Goal: Task Accomplishment & Management: Complete application form

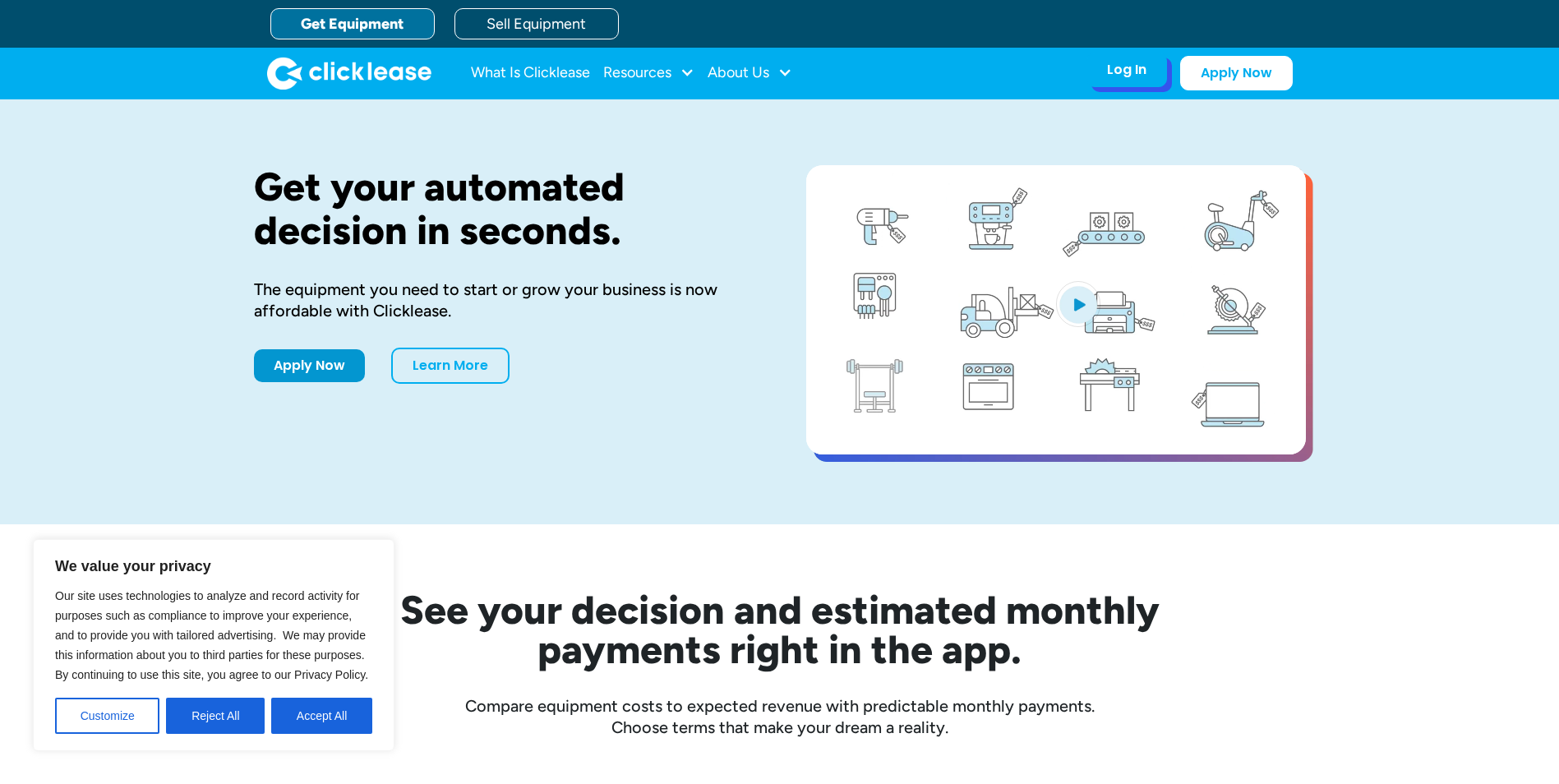
click at [1155, 61] on div "Log In Account login I use Clicklease to get my equipment Partner Portal I offe…" at bounding box center [1127, 70] width 80 height 34
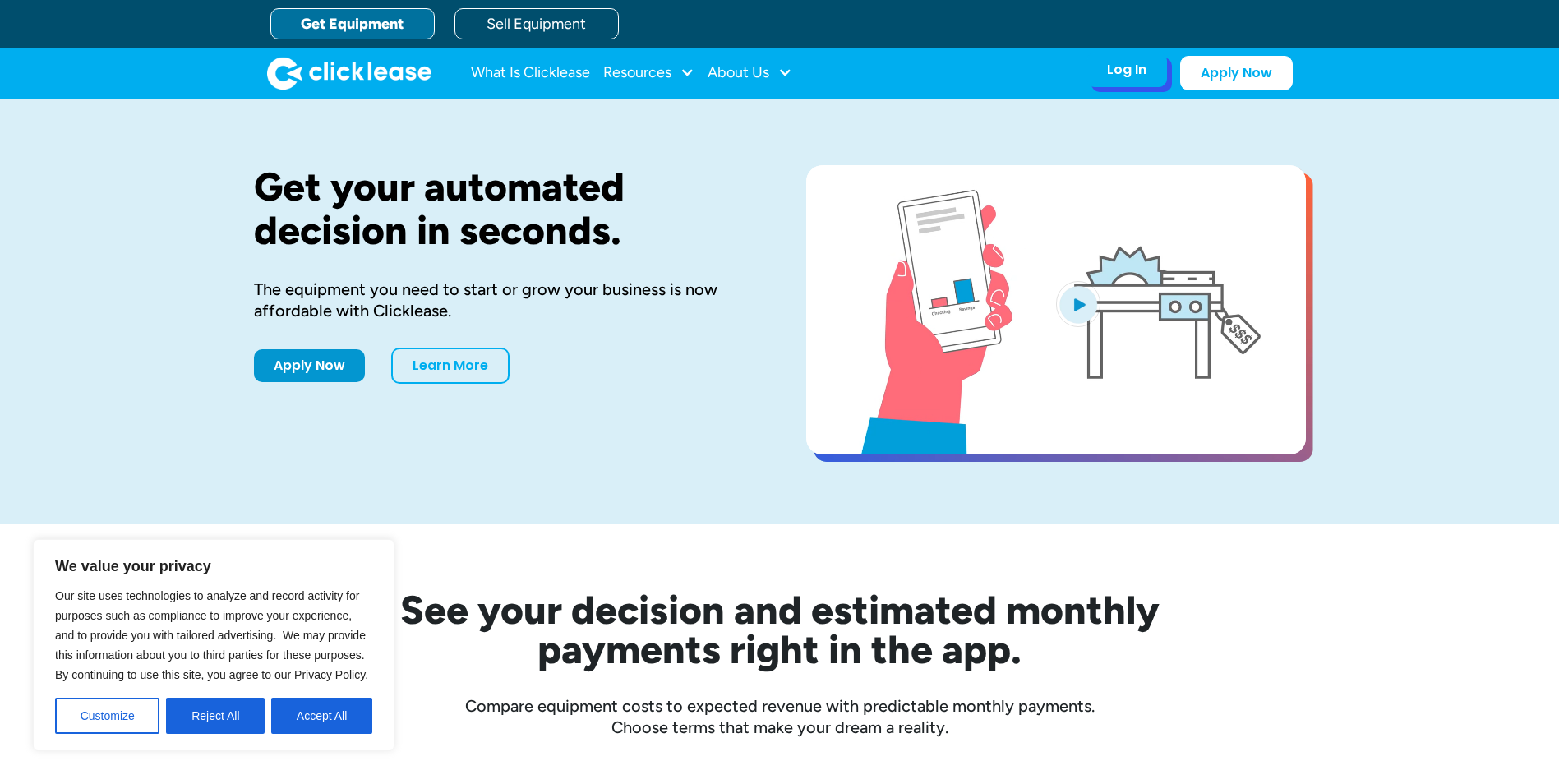
click at [1121, 59] on div "Log In Account login I use Clicklease to get my equipment Partner Portal I offe…" at bounding box center [1127, 70] width 80 height 34
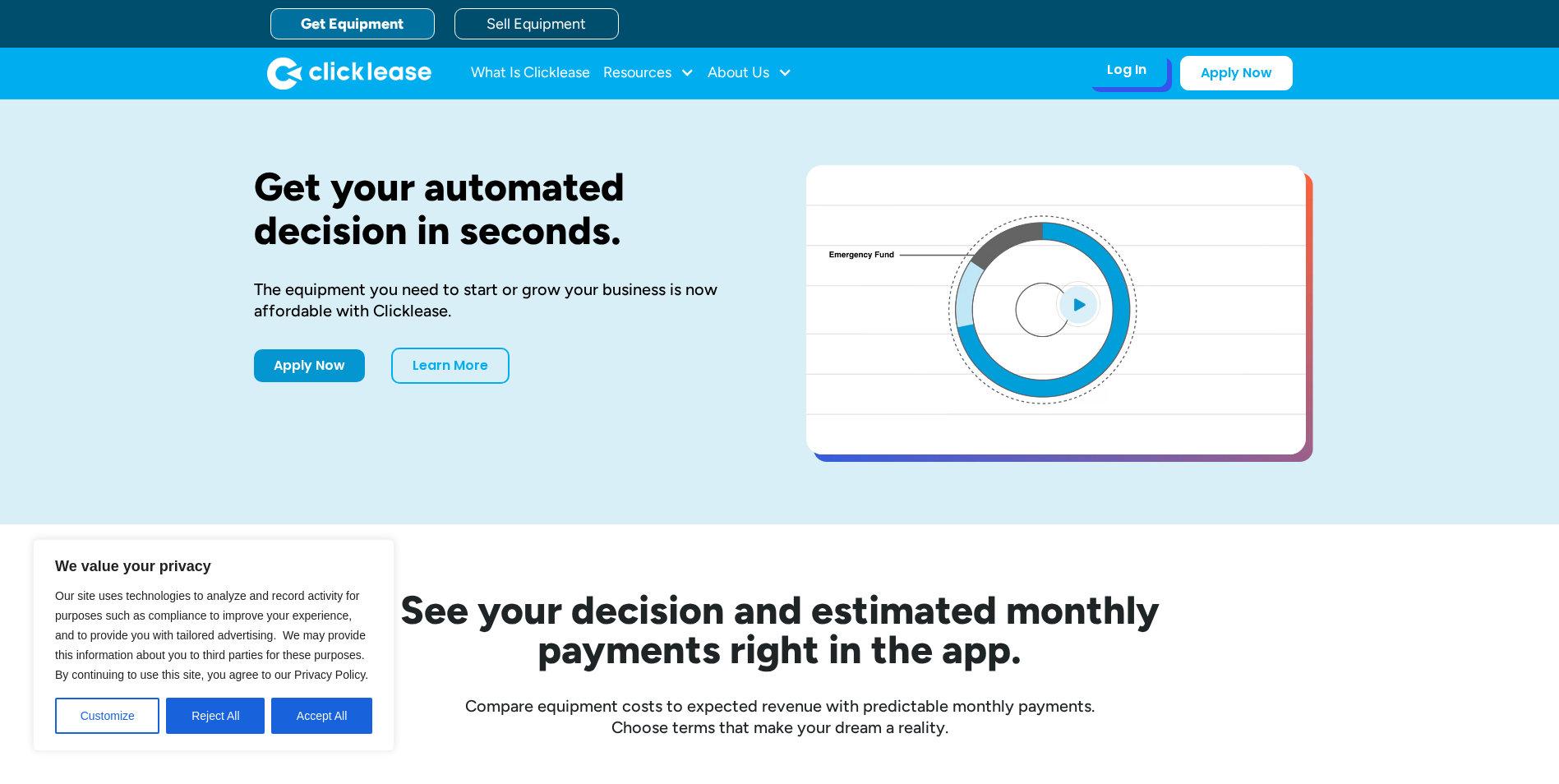
click at [1121, 68] on div "Log In" at bounding box center [1127, 70] width 40 height 16
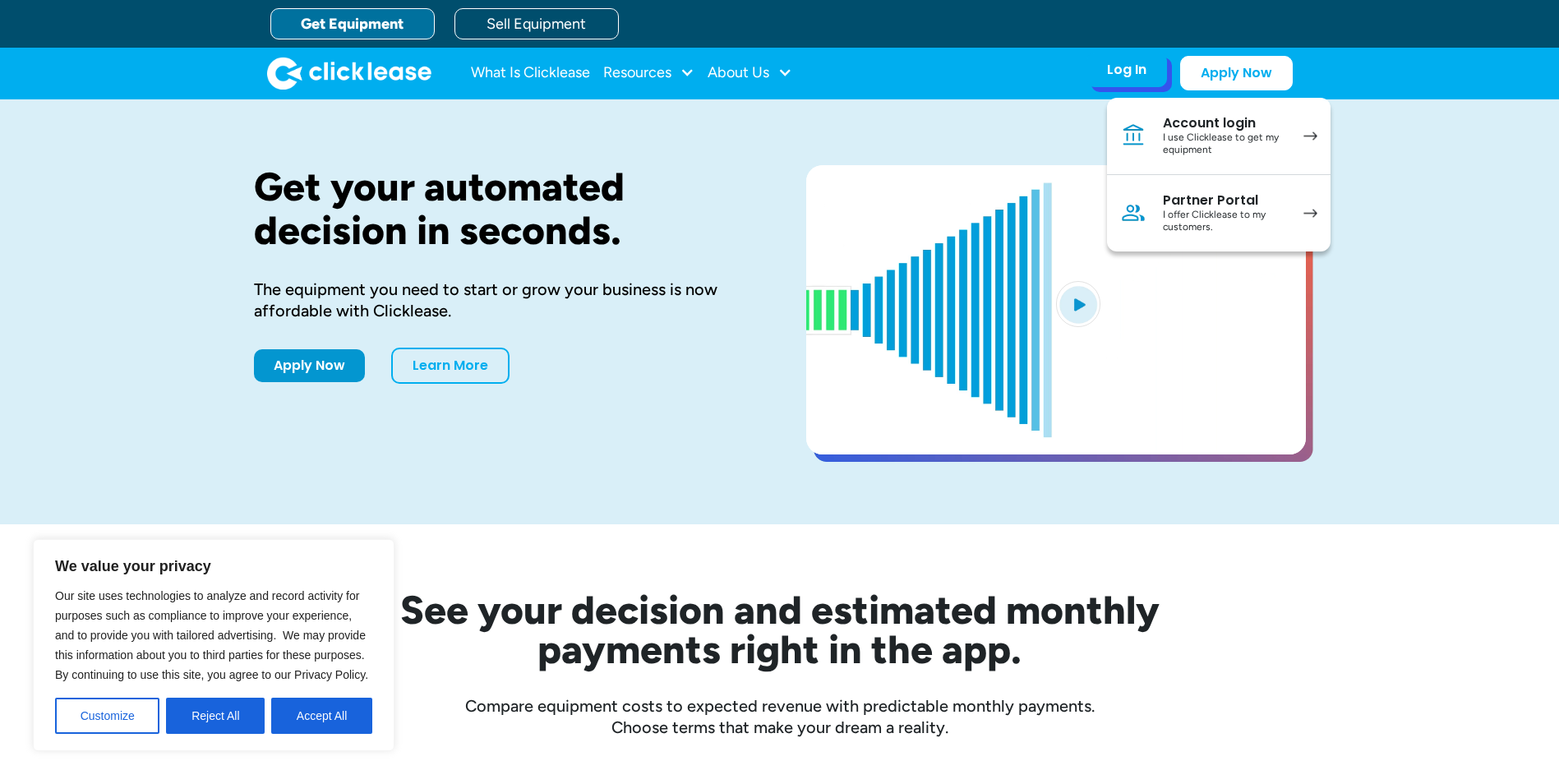
click at [1192, 142] on div "I use Clicklease to get my equipment" at bounding box center [1224, 144] width 124 height 25
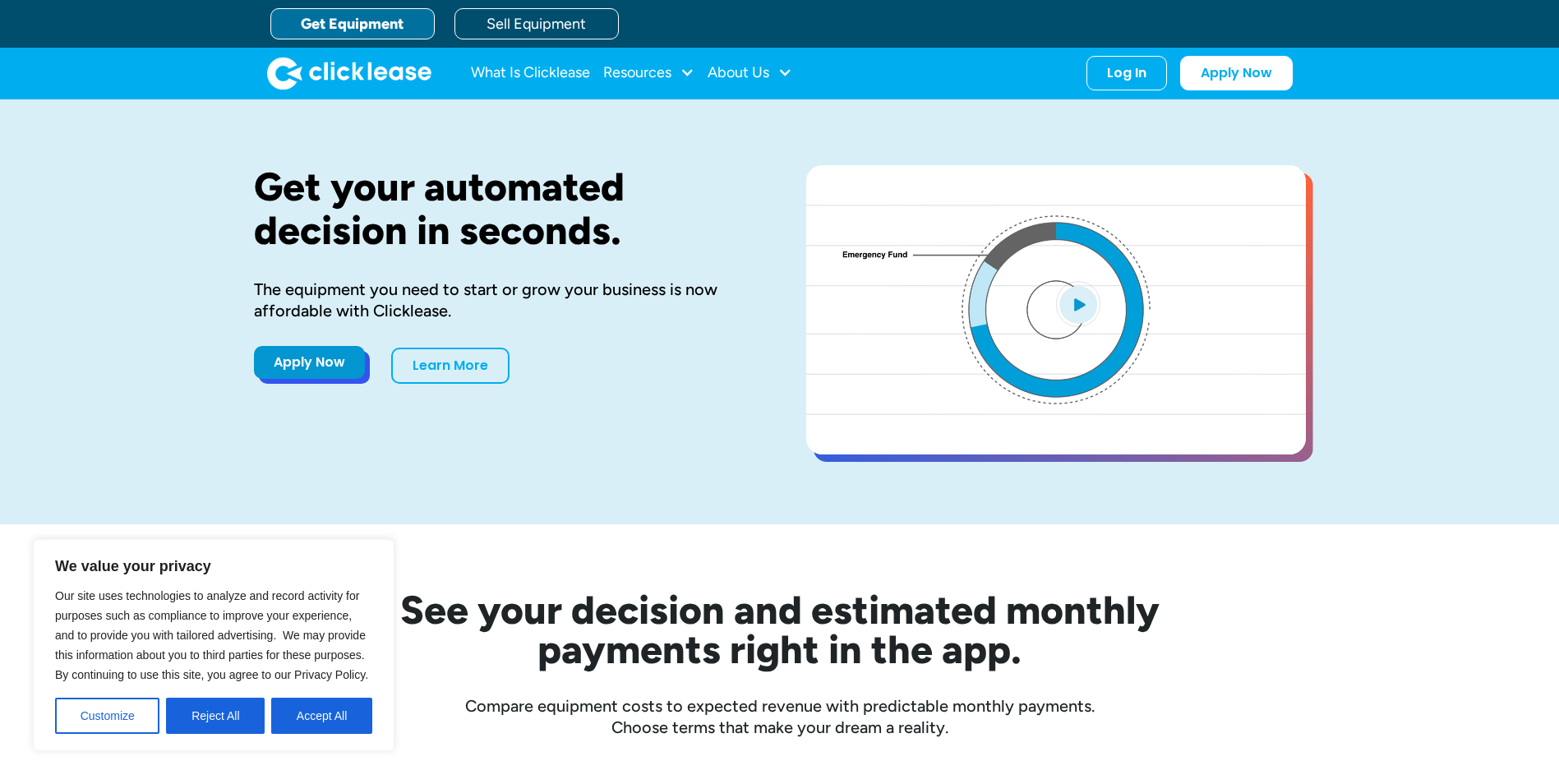
click at [320, 378] on link "Apply Now" at bounding box center [309, 363] width 111 height 33
